Goal: Navigation & Orientation: Find specific page/section

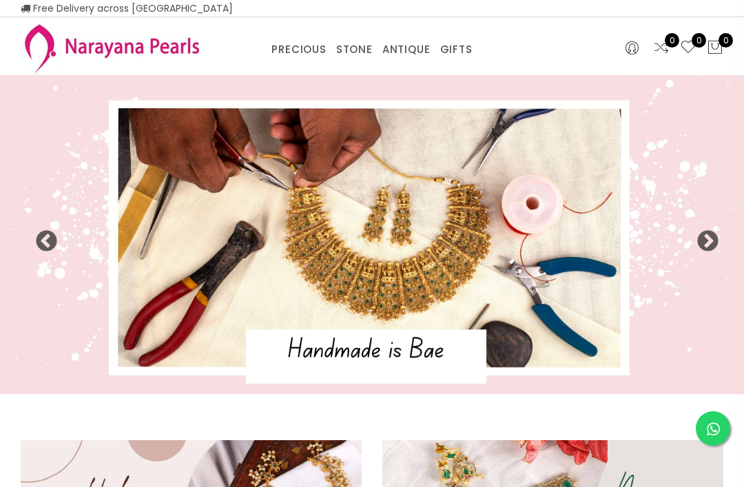
select select "INR"
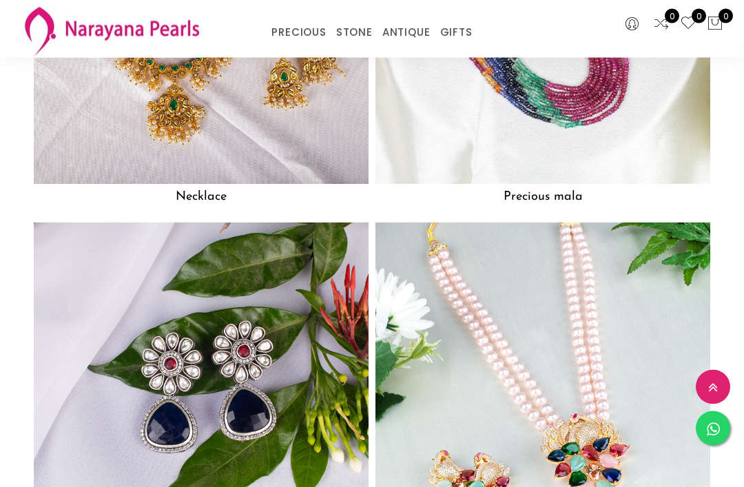
scroll to position [1152, 0]
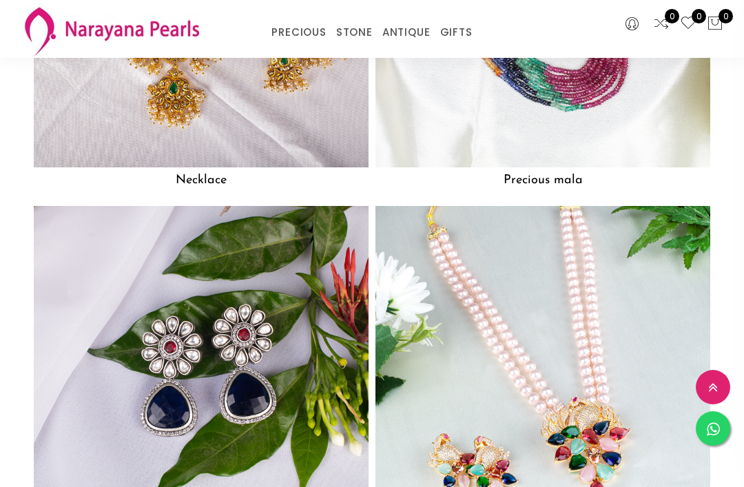
click at [561, 187] on h5 "Precious mala" at bounding box center [542, 180] width 335 height 26
click at [546, 38] on div "PRECIOUS CUSTOM MADE-GEMS PRECIOUS [PERSON_NAME] EARRINGS / JHUMKAS NECKLACE AN…" at bounding box center [372, 29] width 482 height 28
click at [572, 187] on h5 "Precious mala" at bounding box center [542, 180] width 335 height 26
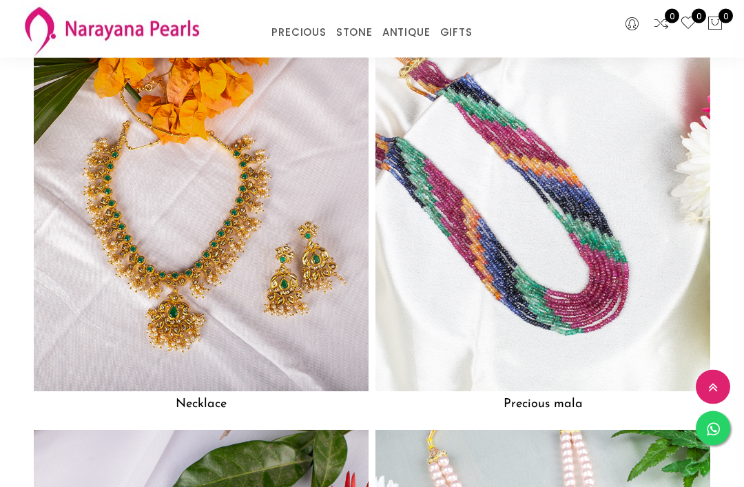
scroll to position [836, 0]
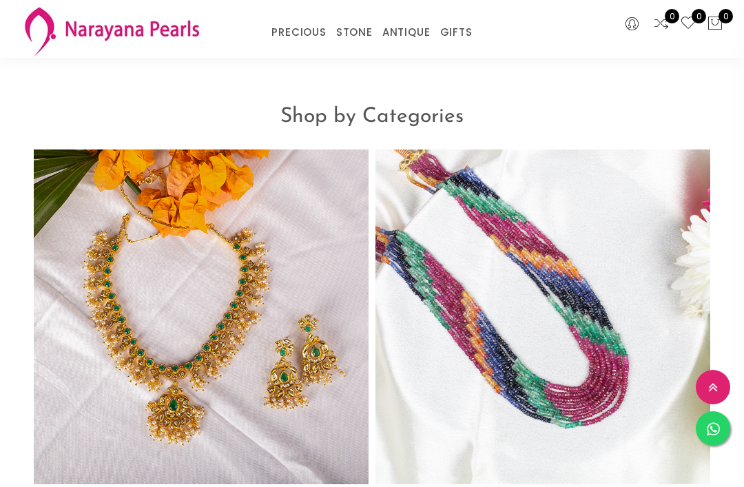
click at [610, 357] on img at bounding box center [542, 316] width 335 height 335
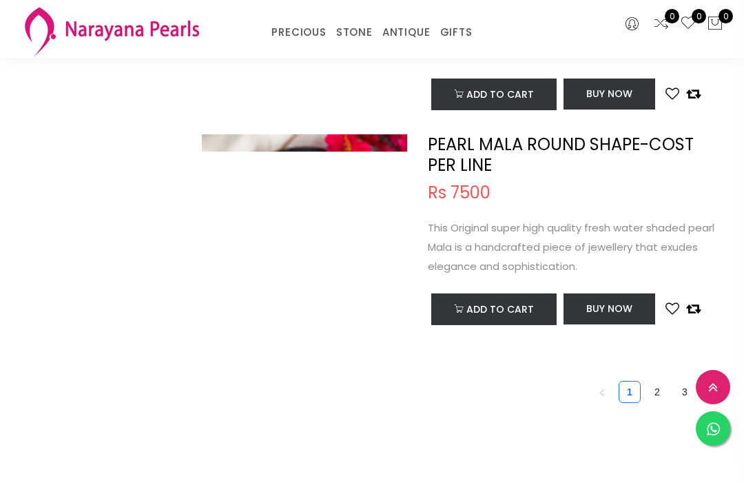
scroll to position [4737, 0]
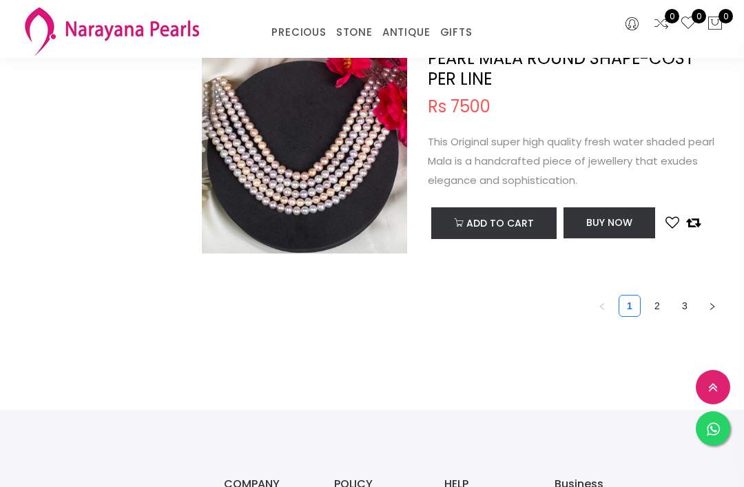
click at [658, 296] on link "2" at bounding box center [657, 306] width 21 height 21
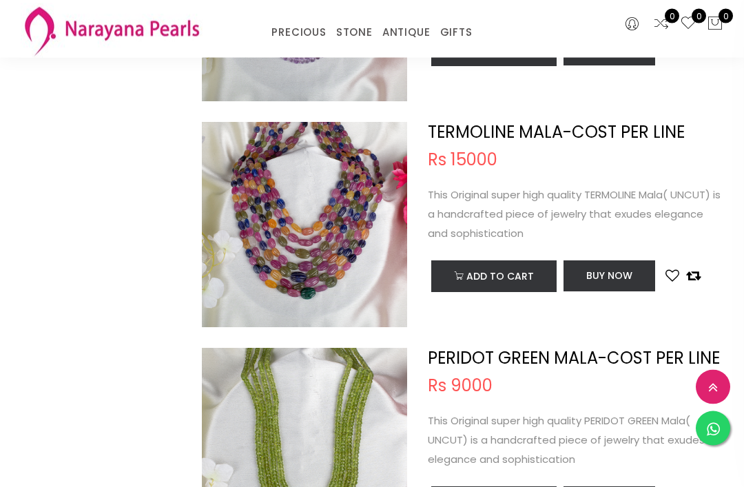
scroll to position [3463, 0]
click at [692, 332] on div "Add to cart TERMOLINE MALA-COST PER LINE Rs 15000 TERMOLINE MALA-COST PER LINE …" at bounding box center [462, 235] width 543 height 226
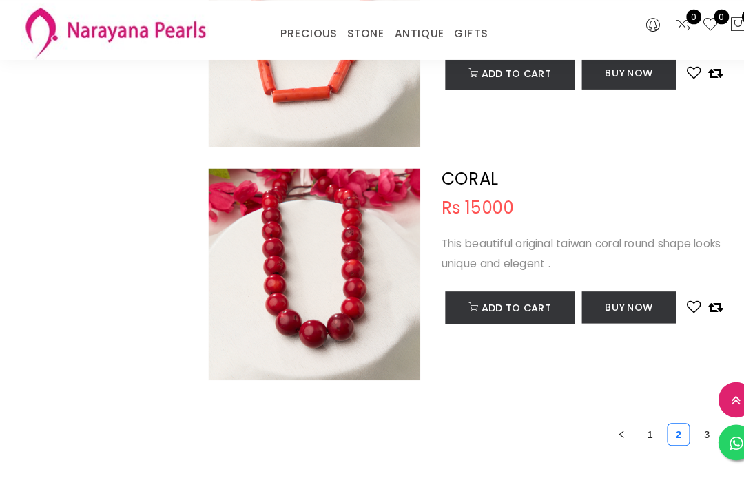
scroll to position [4618, 0]
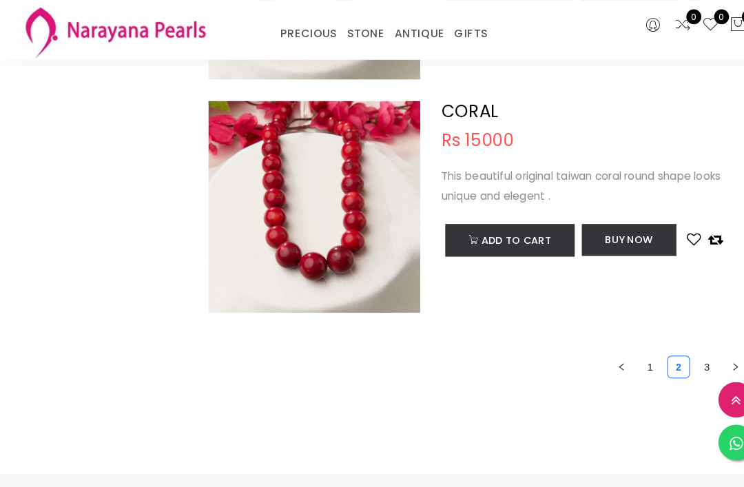
click at [684, 355] on link "3" at bounding box center [684, 355] width 21 height 21
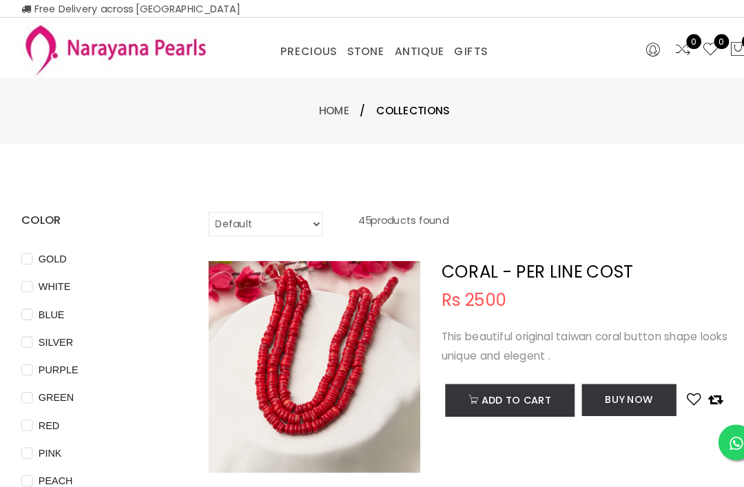
click at [317, 67] on link "CUSTOM MADE-GEMS" at bounding box center [338, 67] width 117 height 0
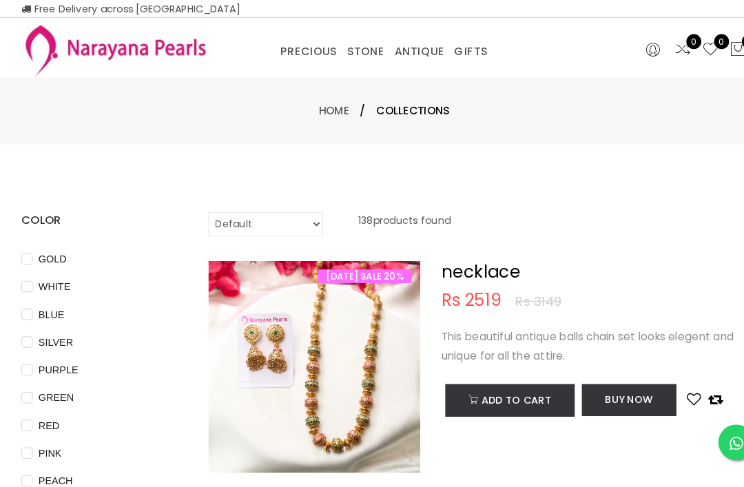
click at [329, 67] on link "PRECIOUS MALA" at bounding box center [338, 67] width 117 height 0
